Goal: Transaction & Acquisition: Download file/media

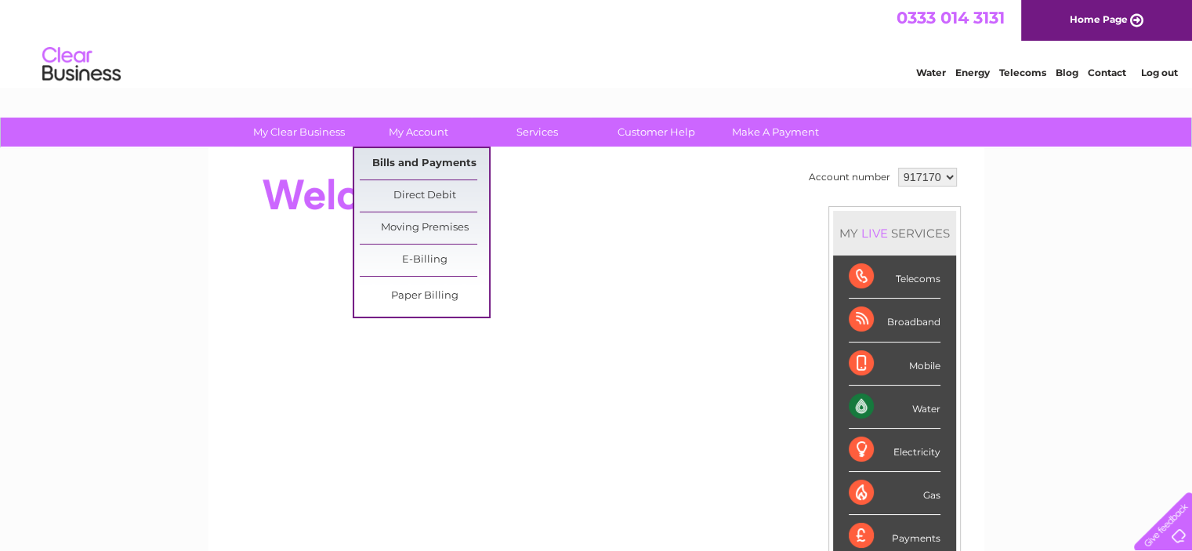
click at [433, 162] on link "Bills and Payments" at bounding box center [424, 163] width 129 height 31
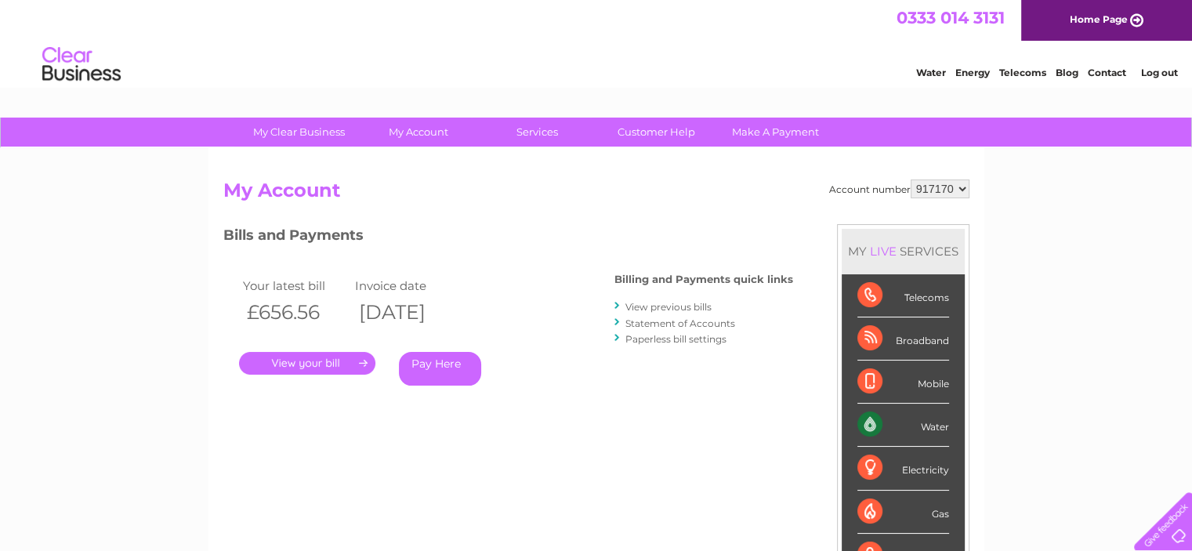
click at [322, 361] on link "." at bounding box center [307, 363] width 136 height 23
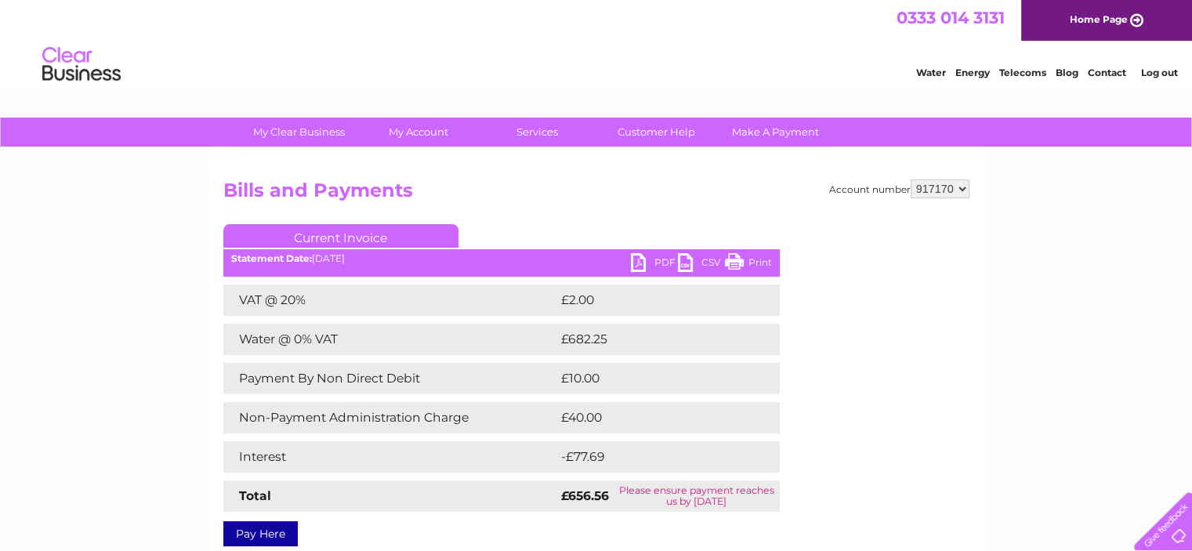
click at [666, 262] on link "PDF" at bounding box center [654, 264] width 47 height 23
